Goal: Transaction & Acquisition: Purchase product/service

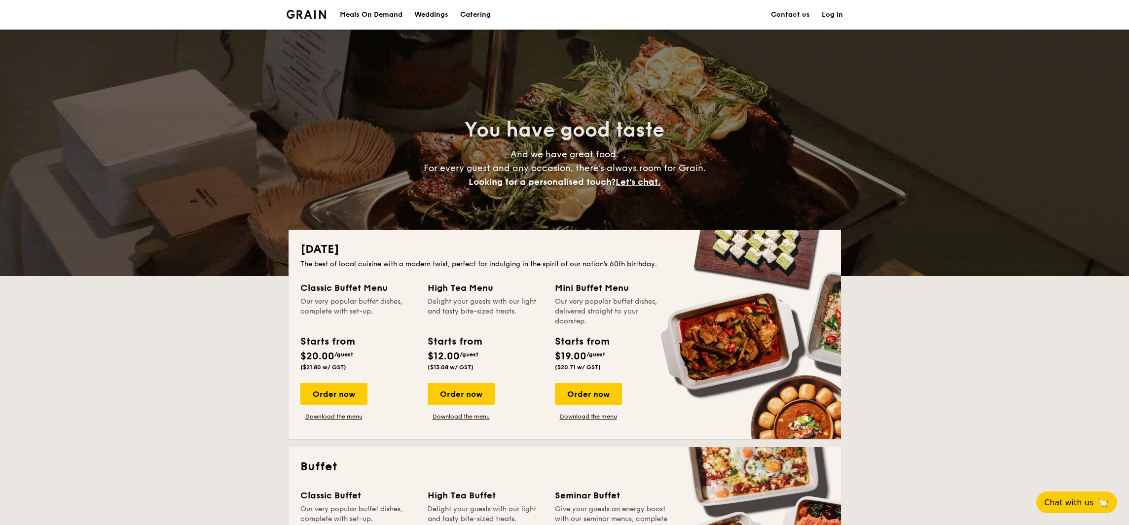
click at [391, 20] on div "Meals On Demand" at bounding box center [371, 15] width 63 height 30
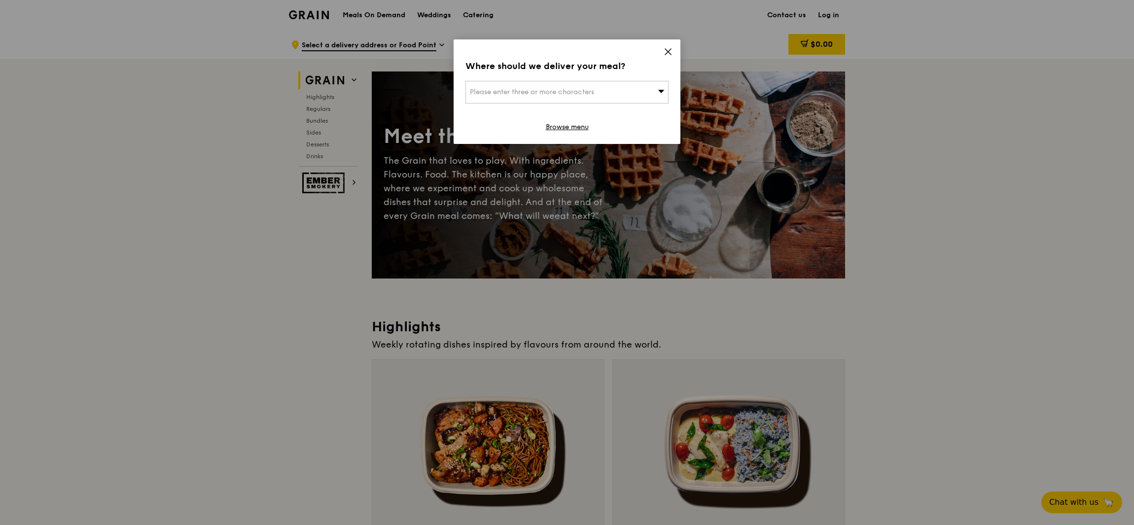
click at [662, 55] on div "Where should we deliver your meal? Please enter three or more characters Browse…" at bounding box center [567, 91] width 227 height 105
click at [663, 55] on div "Where should we deliver your meal? Please enter three or more characters Browse…" at bounding box center [567, 91] width 227 height 105
click at [666, 52] on icon at bounding box center [668, 51] width 9 height 9
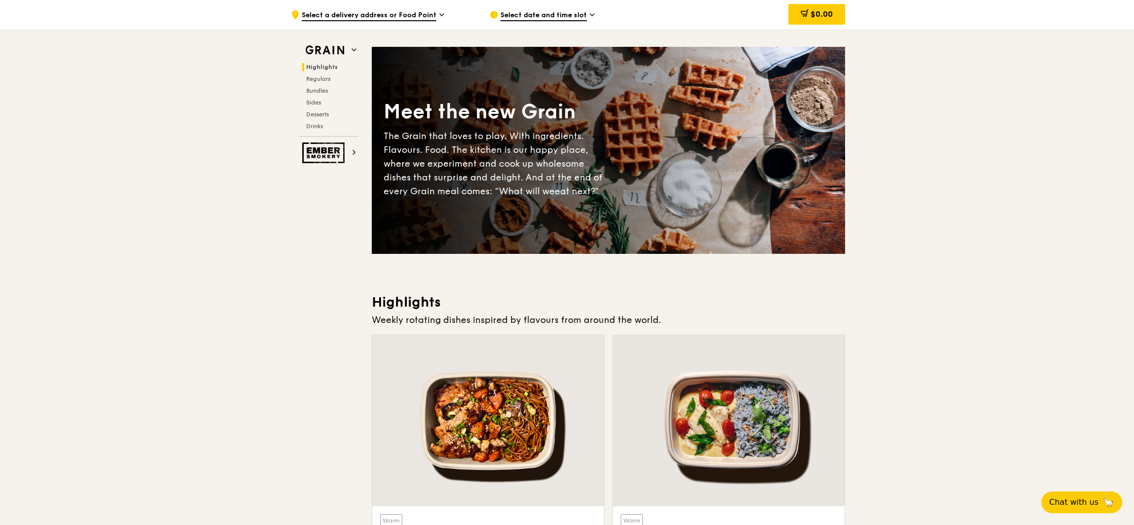
scroll to position [30, 0]
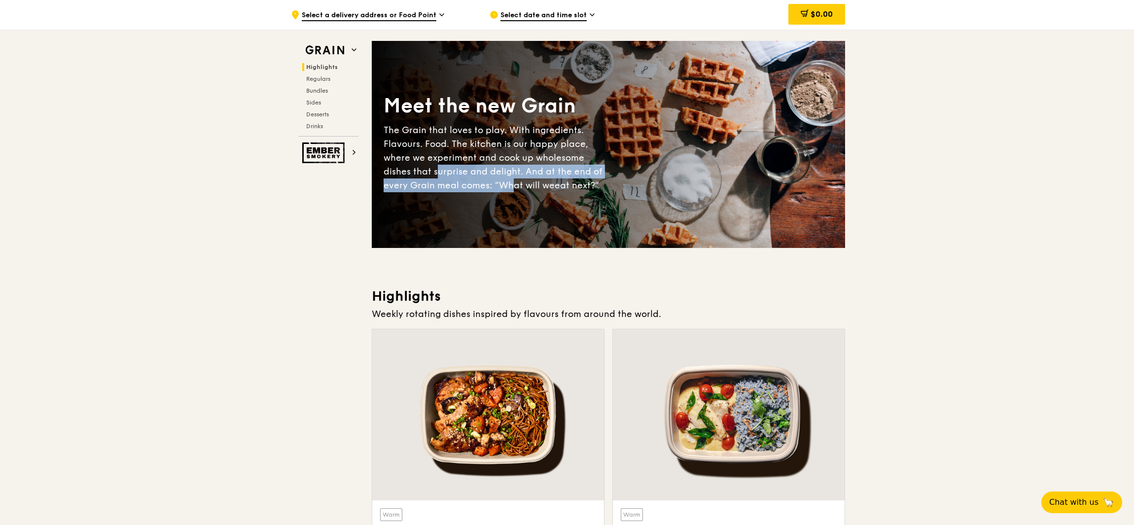
drag, startPoint x: 437, startPoint y: 165, endPoint x: 513, endPoint y: 183, distance: 77.6
click at [513, 183] on div "The Grain that loves to play. With ingredients. Flavours. Food. The kitchen is …" at bounding box center [496, 157] width 225 height 69
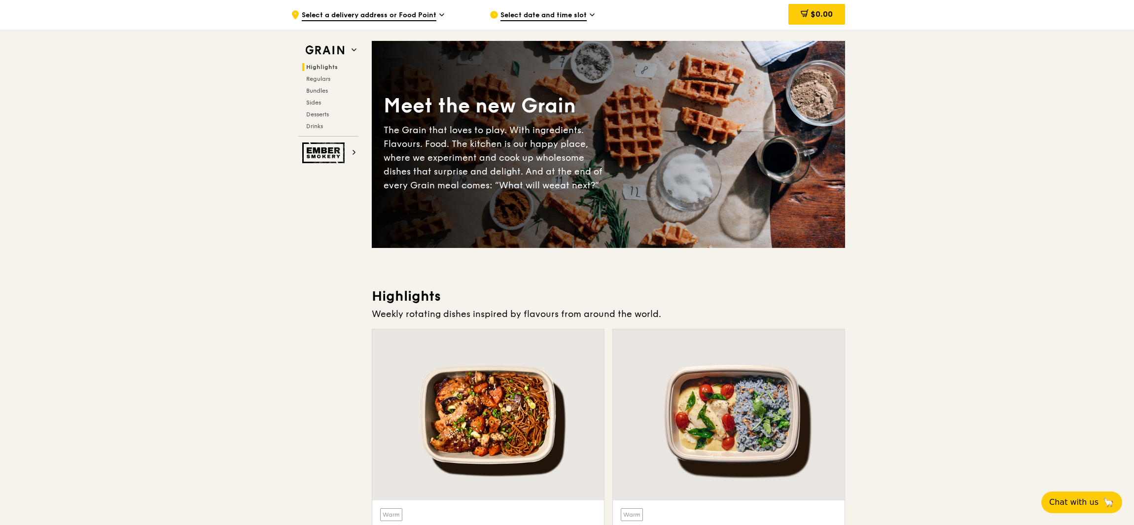
scroll to position [260, 0]
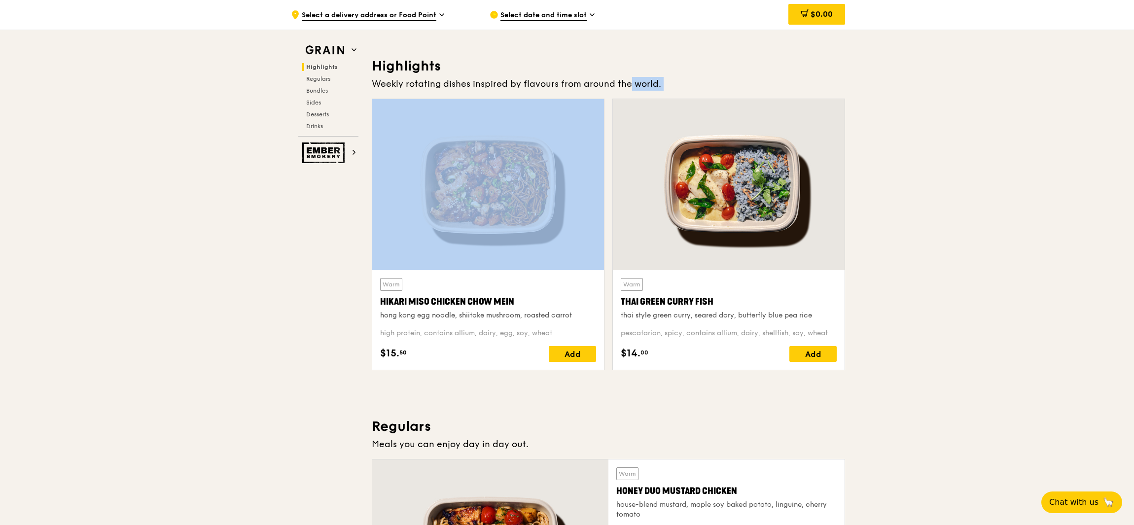
drag, startPoint x: 529, startPoint y: 93, endPoint x: 606, endPoint y: 89, distance: 77.5
click at [606, 89] on div "Highlights Weekly rotating dishes inspired by flavours from around the world. W…" at bounding box center [608, 217] width 473 height 321
click at [606, 89] on div "Weekly rotating dishes inspired by flavours from around the world." at bounding box center [608, 84] width 473 height 14
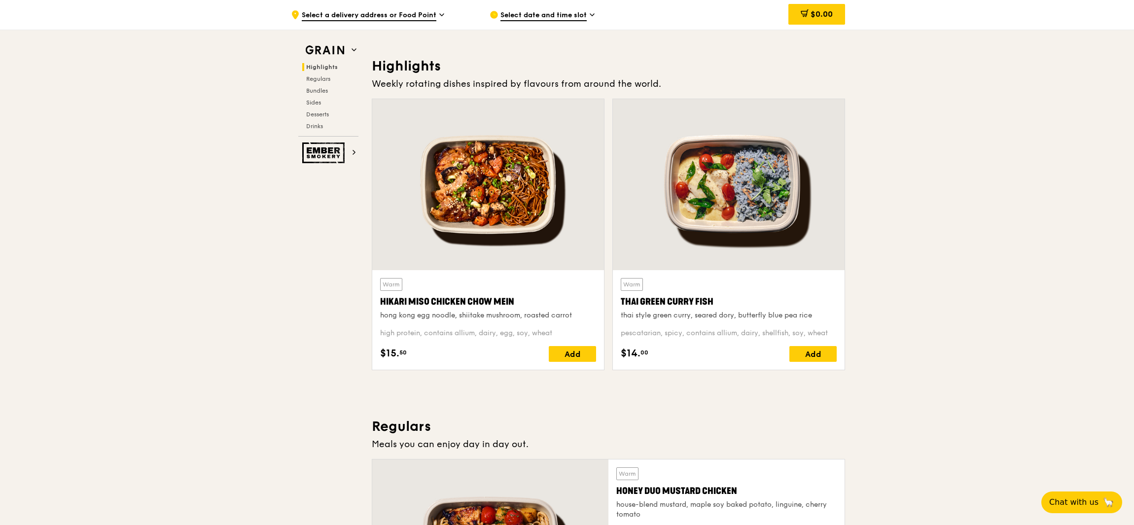
click at [413, 12] on span "Select a delivery address or Food Point" at bounding box center [369, 15] width 135 height 11
